Goal: Transaction & Acquisition: Purchase product/service

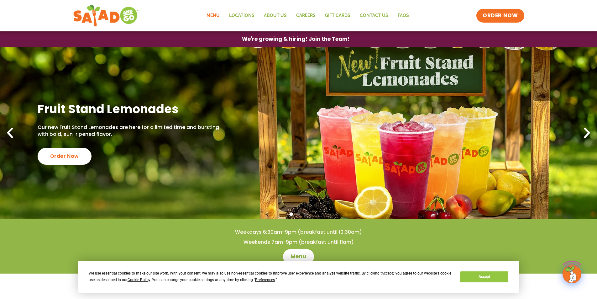
click at [209, 15] on link "Menu" at bounding box center [213, 15] width 23 height 14
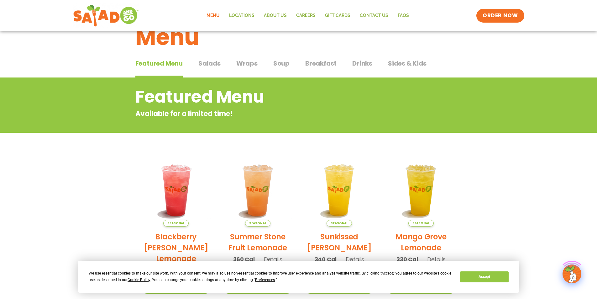
scroll to position [63, 0]
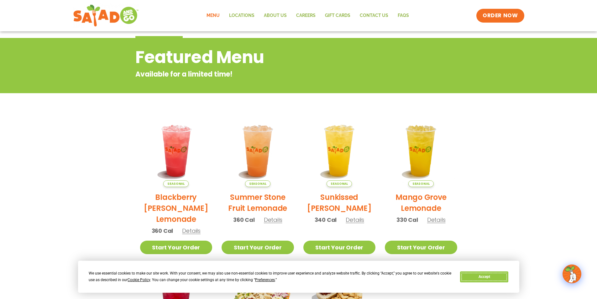
click at [480, 279] on button "Accept" at bounding box center [484, 276] width 48 height 11
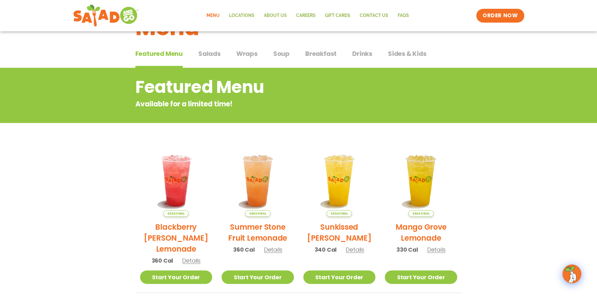
scroll to position [0, 0]
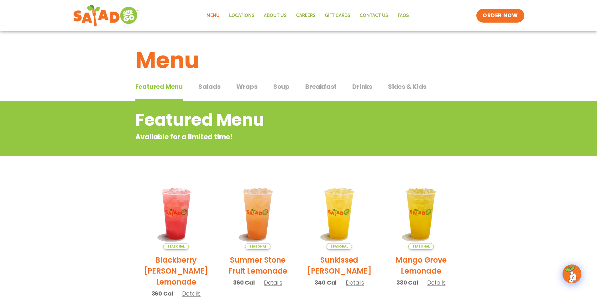
click at [195, 88] on div "Featured Menu Featured Menu Salads Salads Wraps Wraps Soup Soup Breakfast Break…" at bounding box center [298, 90] width 326 height 21
click at [204, 87] on span "Salads" at bounding box center [209, 86] width 22 height 9
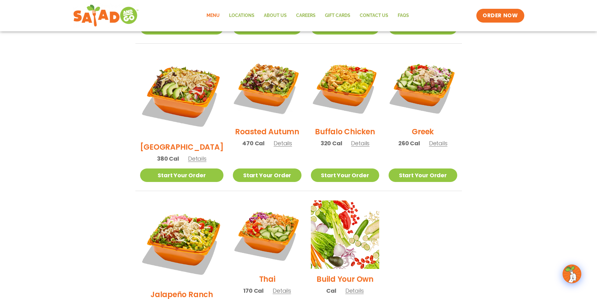
scroll to position [345, 0]
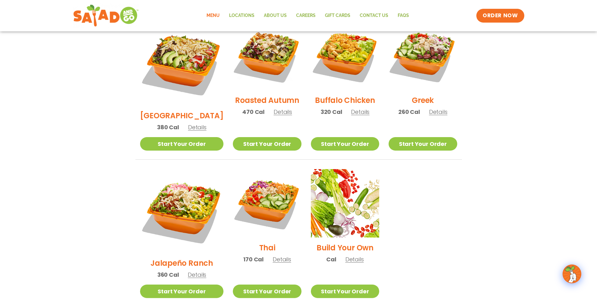
click at [335, 263] on li "Build Your Own Cal Details Start Your Order Start Your Order Build Your Own Cal…" at bounding box center [345, 238] width 78 height 138
click at [337, 284] on link "Start Your Order" at bounding box center [345, 290] width 68 height 13
